Goal: Contribute content

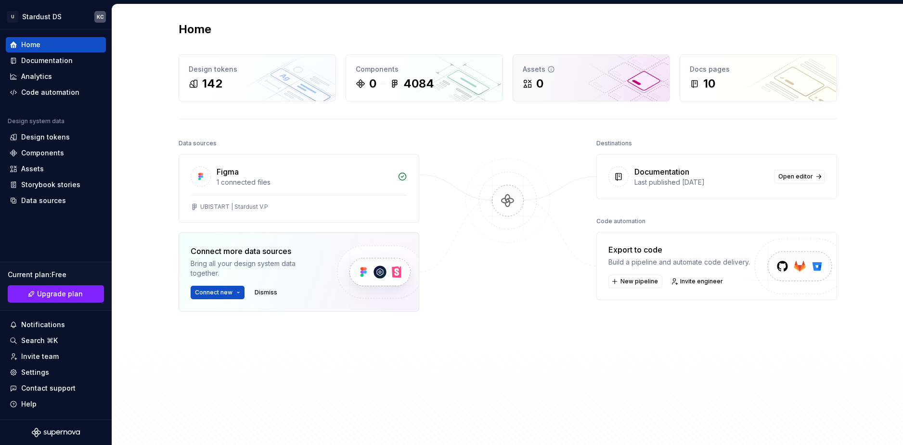
click at [568, 72] on div "Assets" at bounding box center [591, 69] width 137 height 10
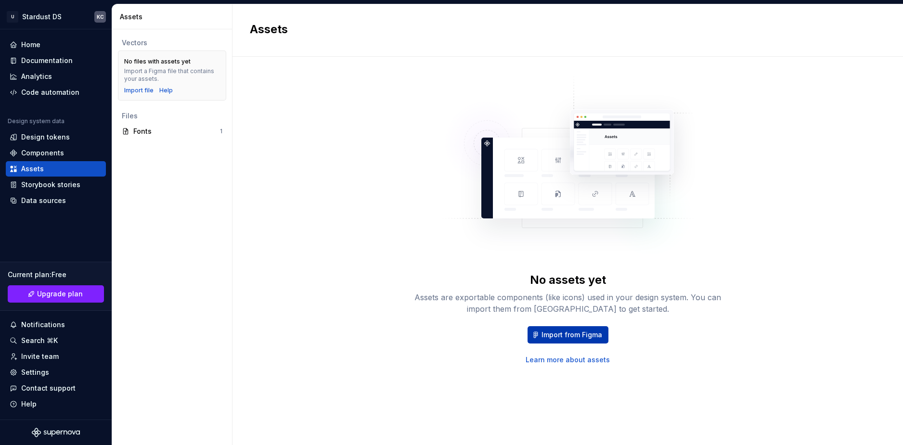
click at [585, 334] on span "Import from Figma" at bounding box center [571, 335] width 61 height 10
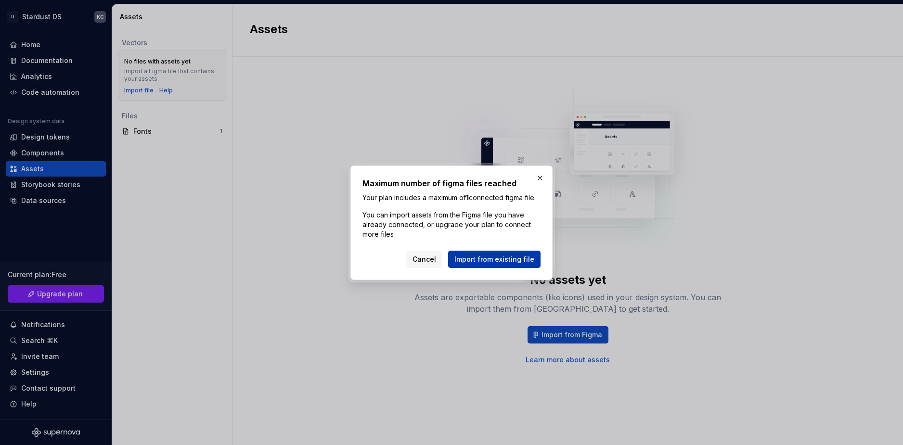
click at [492, 263] on span "Import from existing file" at bounding box center [494, 260] width 80 height 10
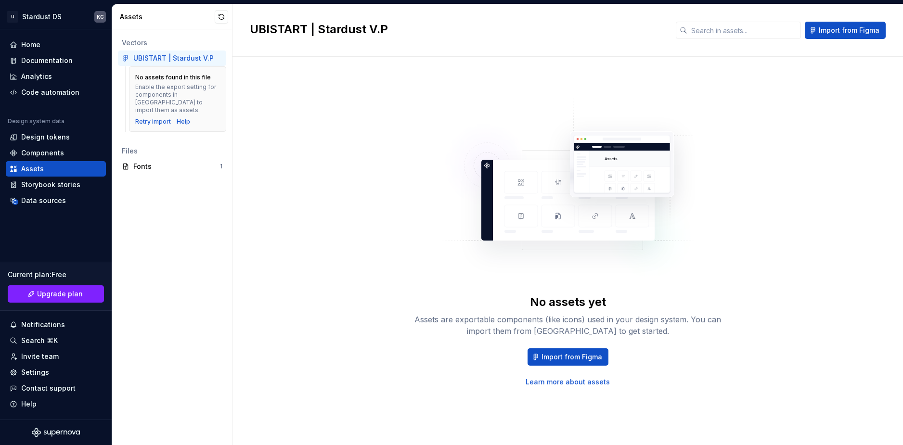
click at [516, 180] on img at bounding box center [567, 192] width 253 height 193
click at [169, 88] on div "Enable the export setting for components in [GEOGRAPHIC_DATA] to import them as…" at bounding box center [177, 98] width 85 height 31
click at [149, 118] on div "Retry import" at bounding box center [153, 122] width 36 height 8
click at [31, 59] on div "Documentation" at bounding box center [46, 61] width 51 height 10
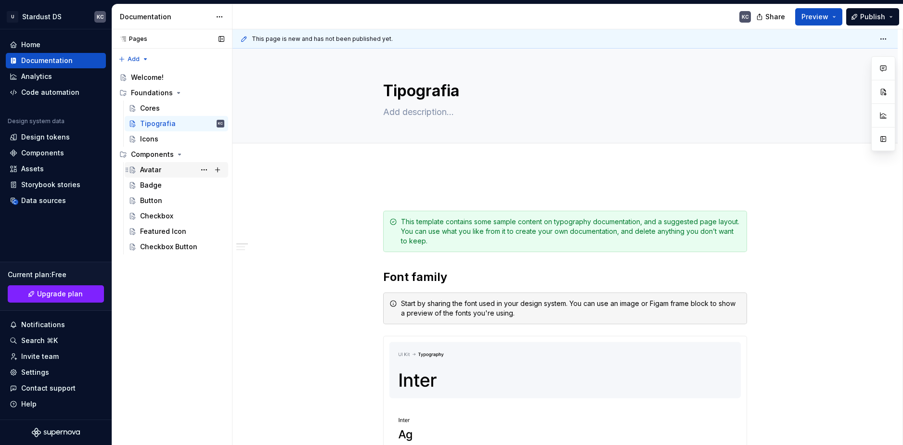
click at [158, 166] on div "Avatar" at bounding box center [150, 170] width 21 height 10
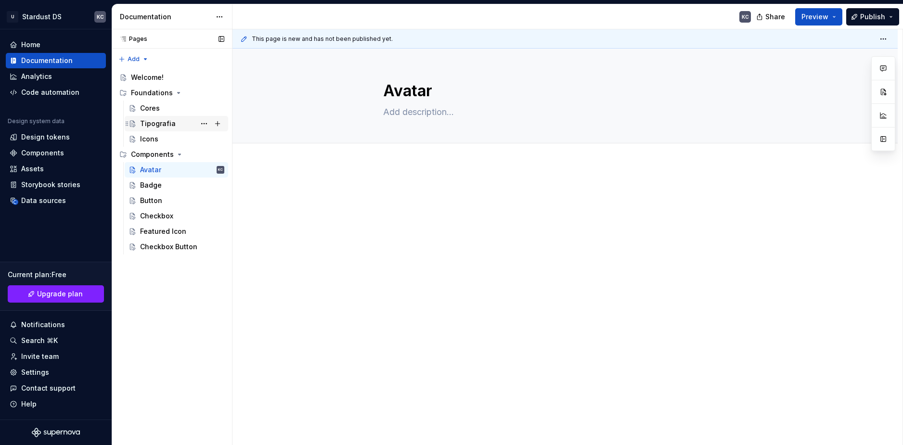
click at [164, 124] on div "Tipografia" at bounding box center [158, 124] width 36 height 10
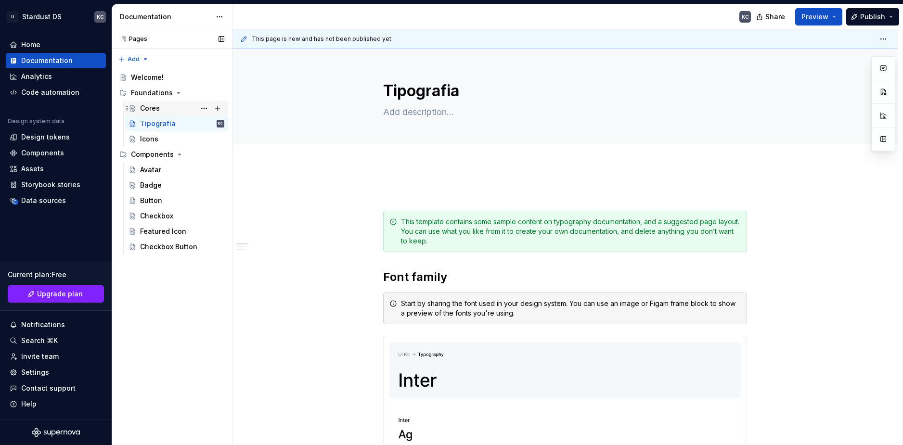
click at [165, 103] on div "Cores" at bounding box center [182, 108] width 84 height 13
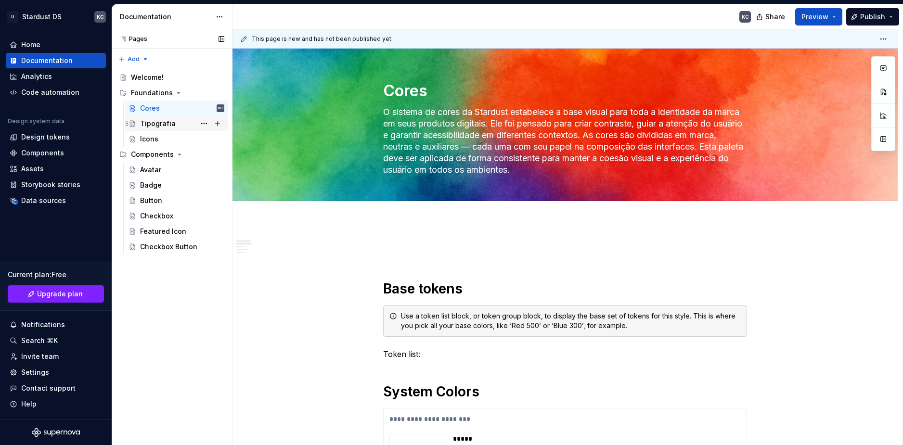
click at [152, 122] on div "Tipografia" at bounding box center [158, 124] width 36 height 10
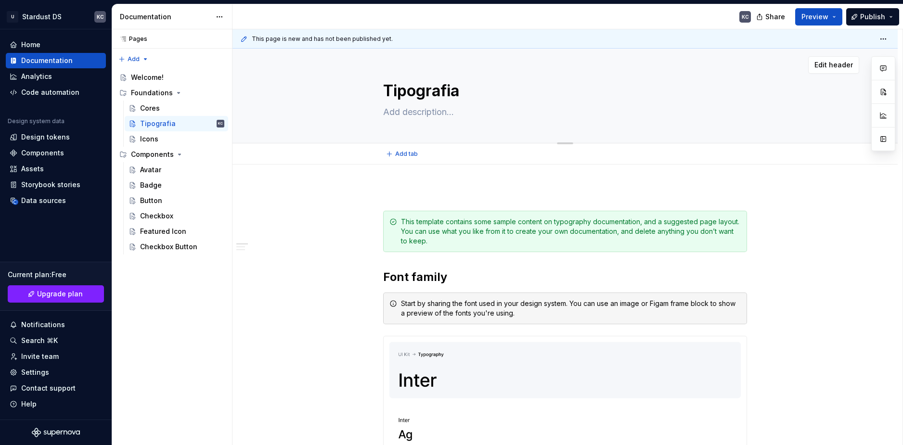
click at [393, 111] on textarea at bounding box center [563, 111] width 364 height 15
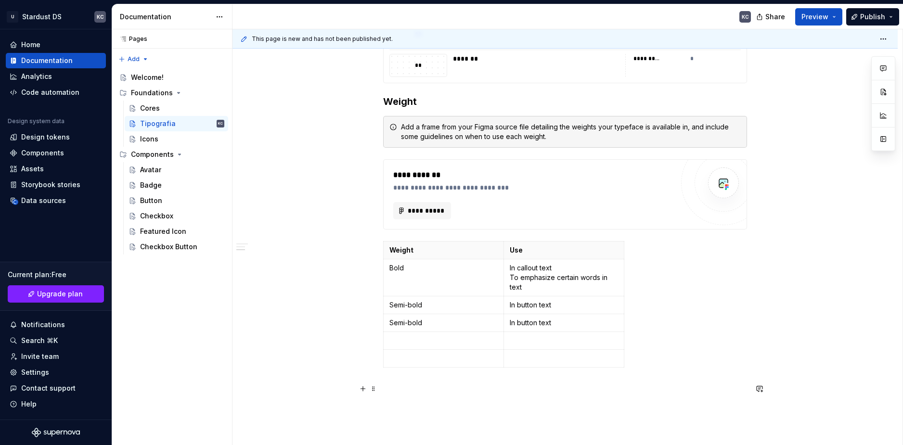
scroll to position [2207, 0]
click at [167, 140] on div "Icons" at bounding box center [182, 138] width 84 height 13
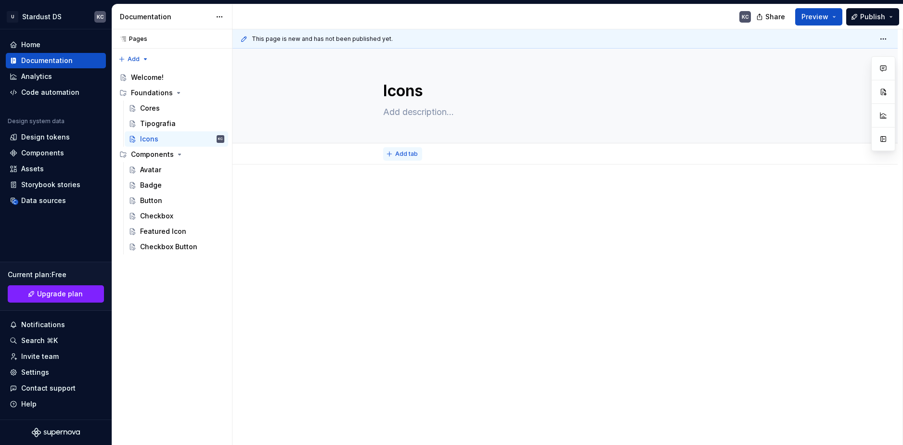
click at [407, 157] on span "Add tab" at bounding box center [406, 154] width 23 height 8
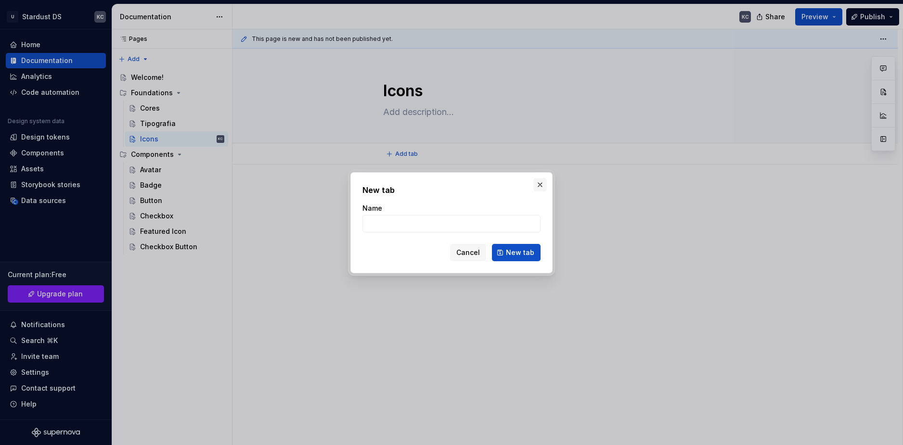
click at [534, 180] on button "button" at bounding box center [539, 184] width 13 height 13
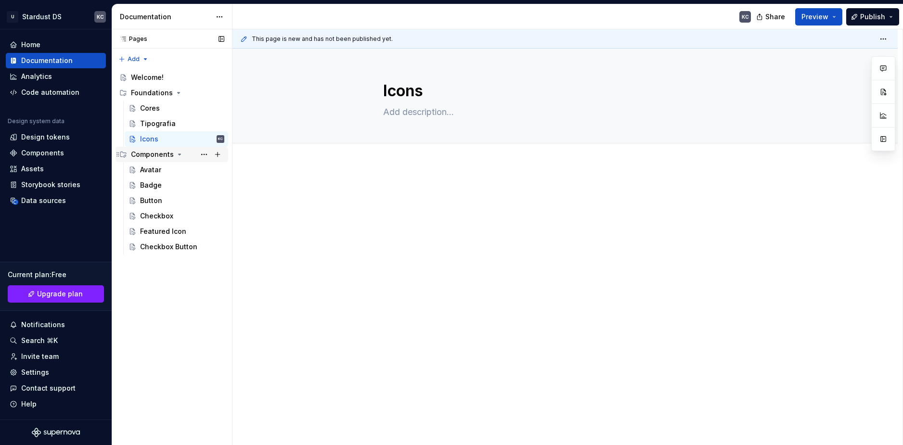
click at [169, 158] on div "Components" at bounding box center [152, 155] width 43 height 10
click at [172, 157] on div "Components" at bounding box center [177, 154] width 93 height 13
type textarea "*"
